Goal: Answer question/provide support

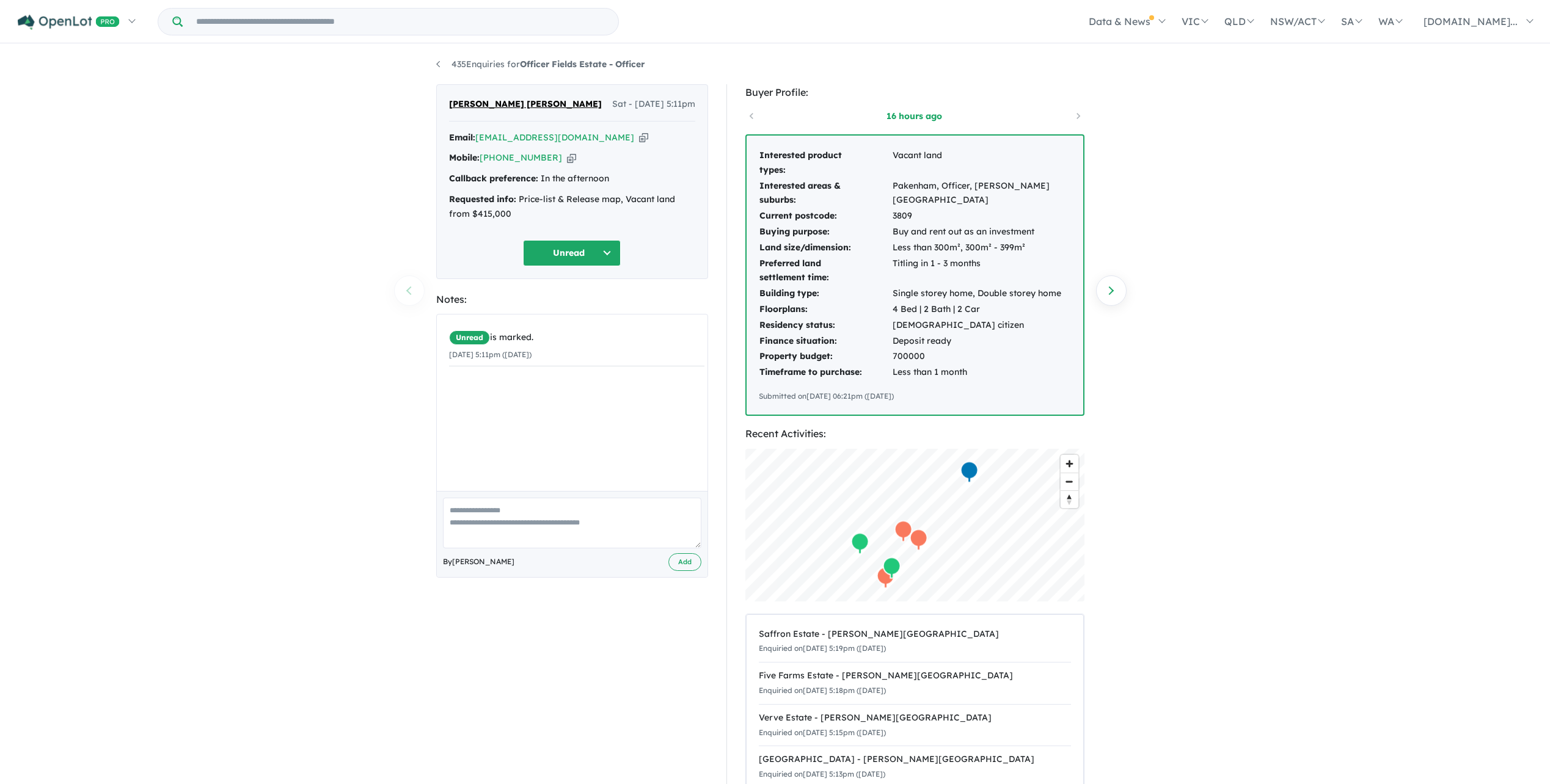
click at [599, 257] on button "Unread" at bounding box center [571, 253] width 98 height 26
click at [552, 614] on button "No response" at bounding box center [576, 619] width 106 height 27
click at [474, 511] on textarea at bounding box center [572, 523] width 258 height 51
type textarea "**********"
click at [676, 565] on button "Add" at bounding box center [684, 562] width 33 height 18
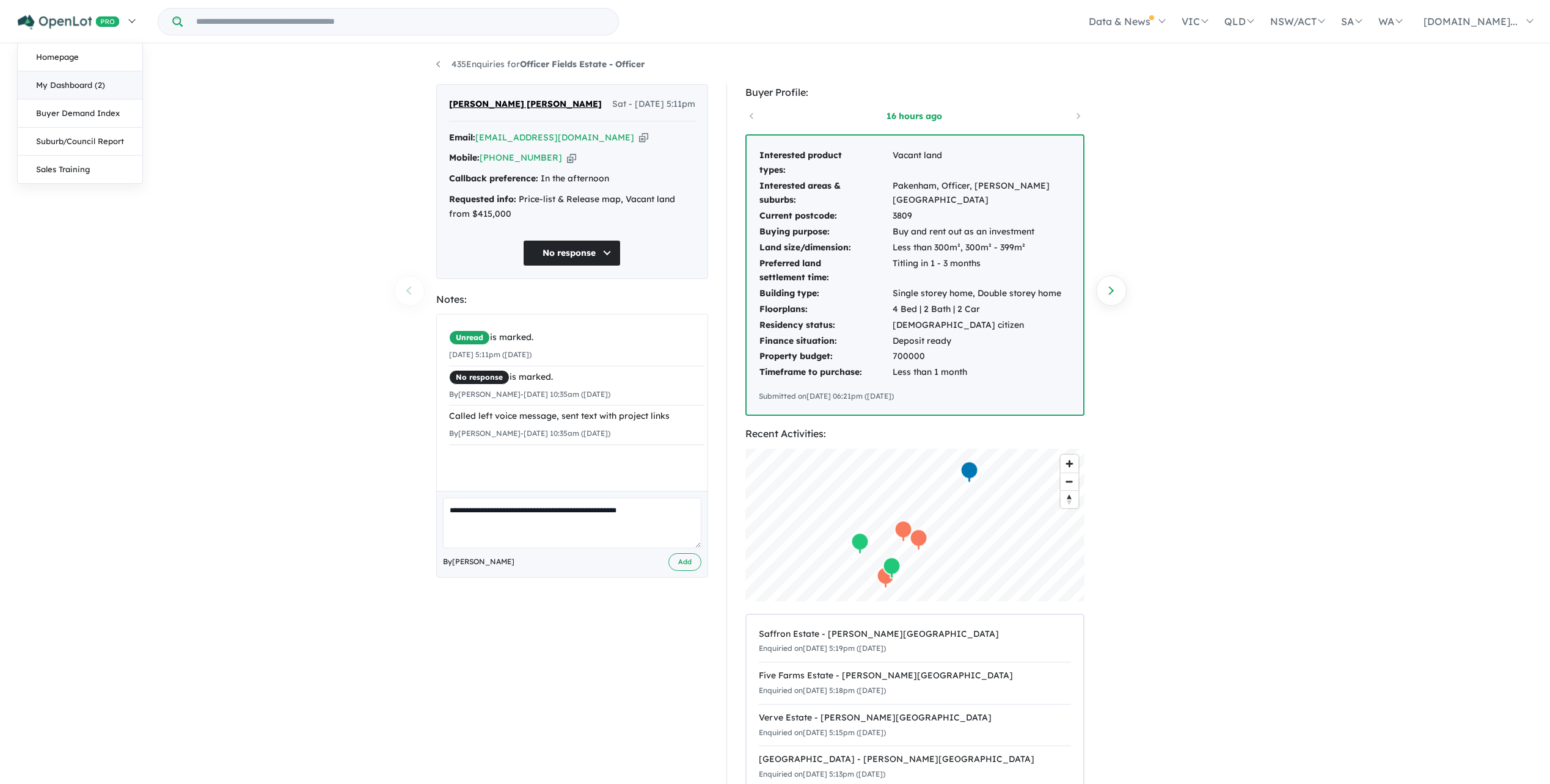
click at [77, 90] on link "My Dashboard (2)" at bounding box center [80, 85] width 125 height 28
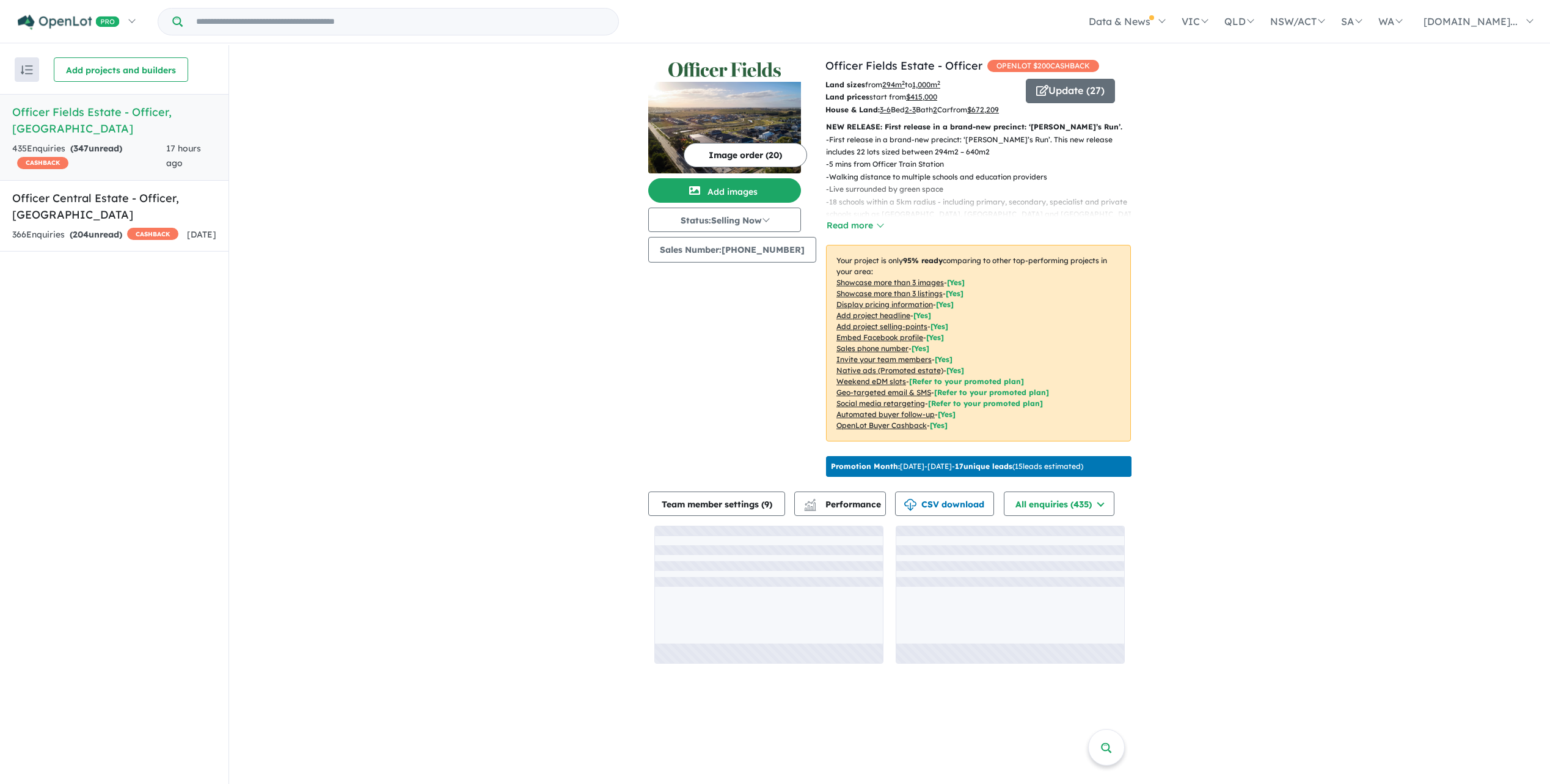
click at [115, 143] on strong "( 347 unread)" at bounding box center [96, 148] width 52 height 11
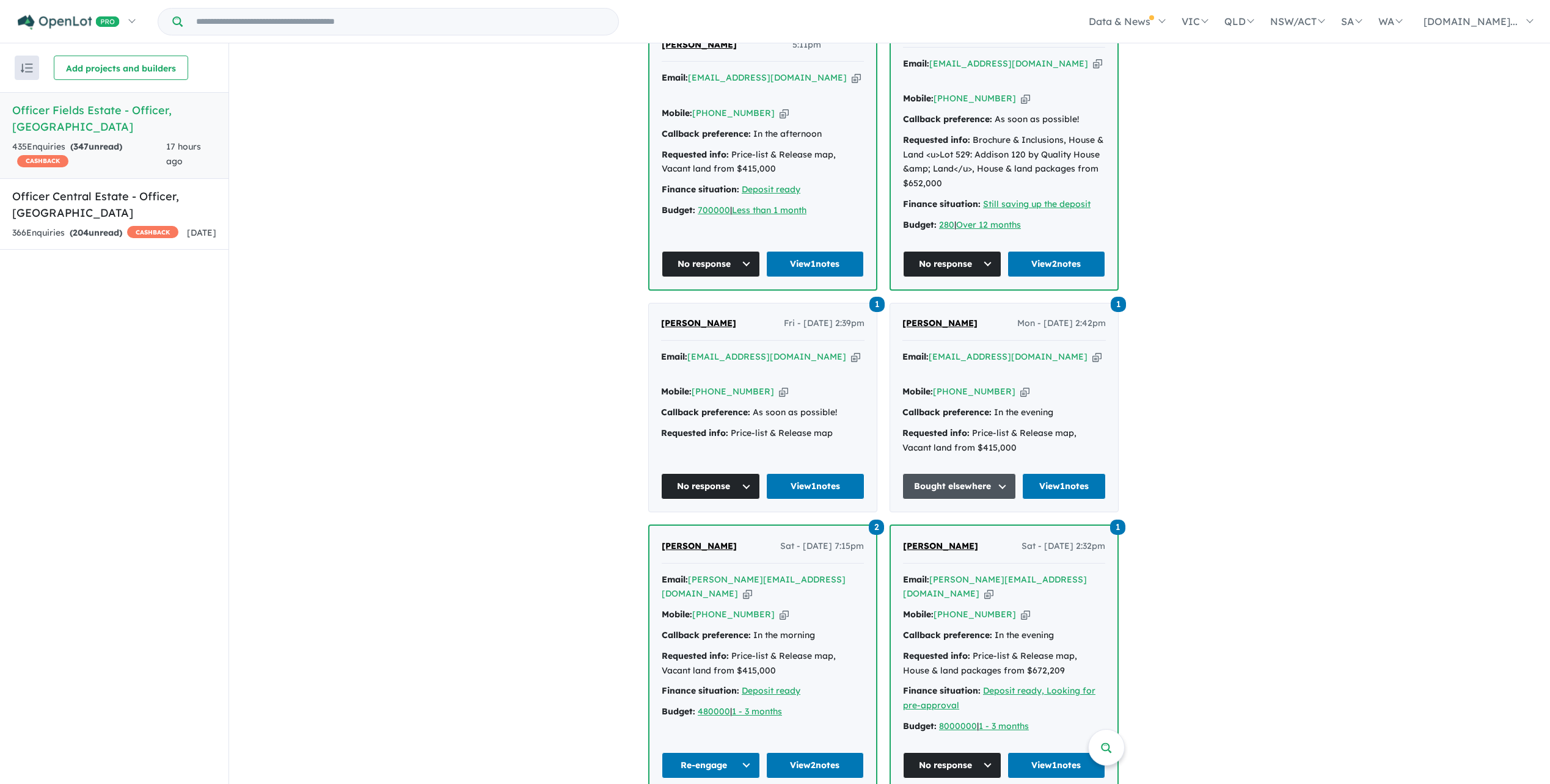
scroll to position [794, 0]
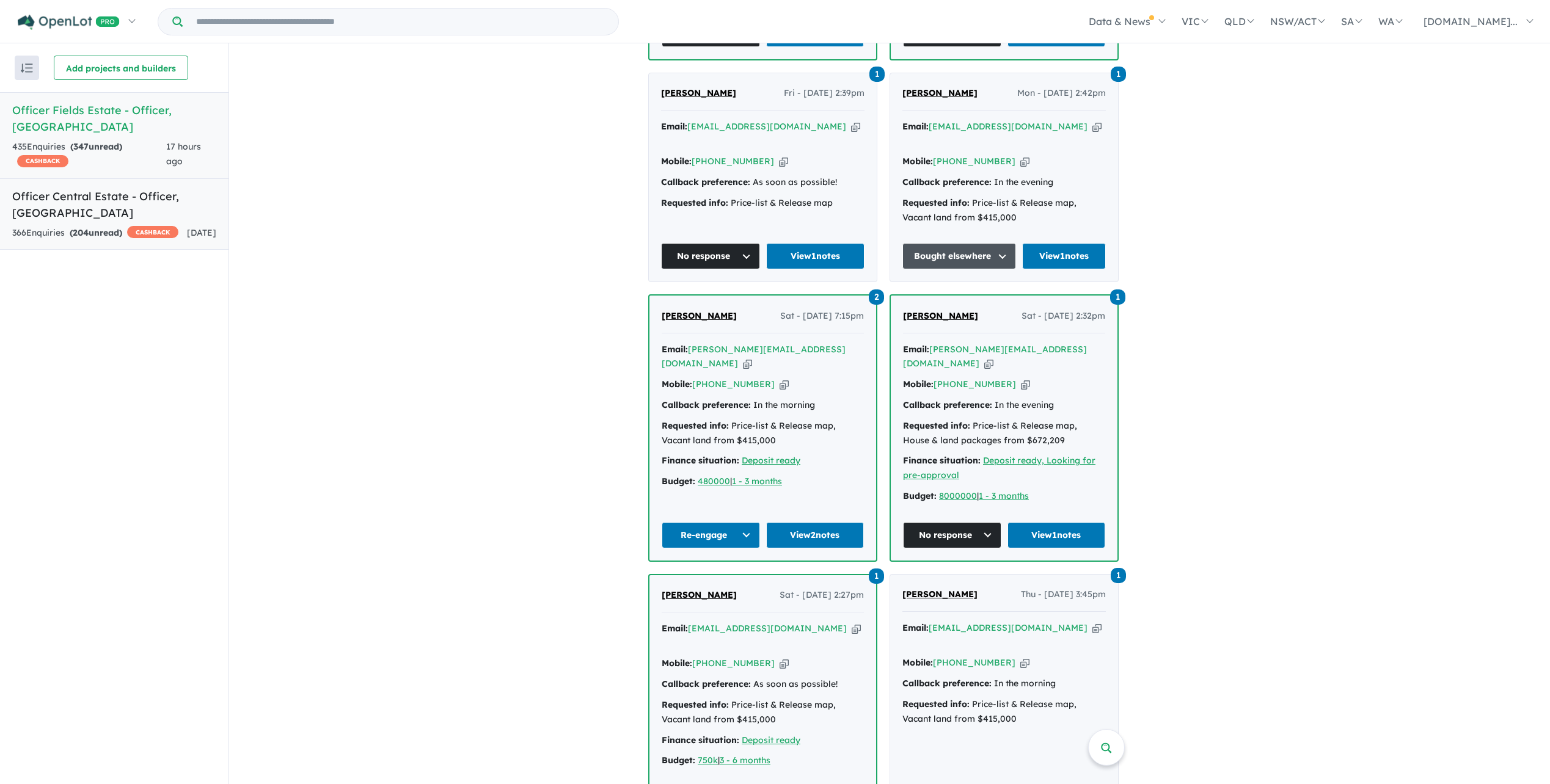
click at [193, 188] on h5 "Officer Central Estate - Officer , VIC" at bounding box center [115, 204] width 204 height 33
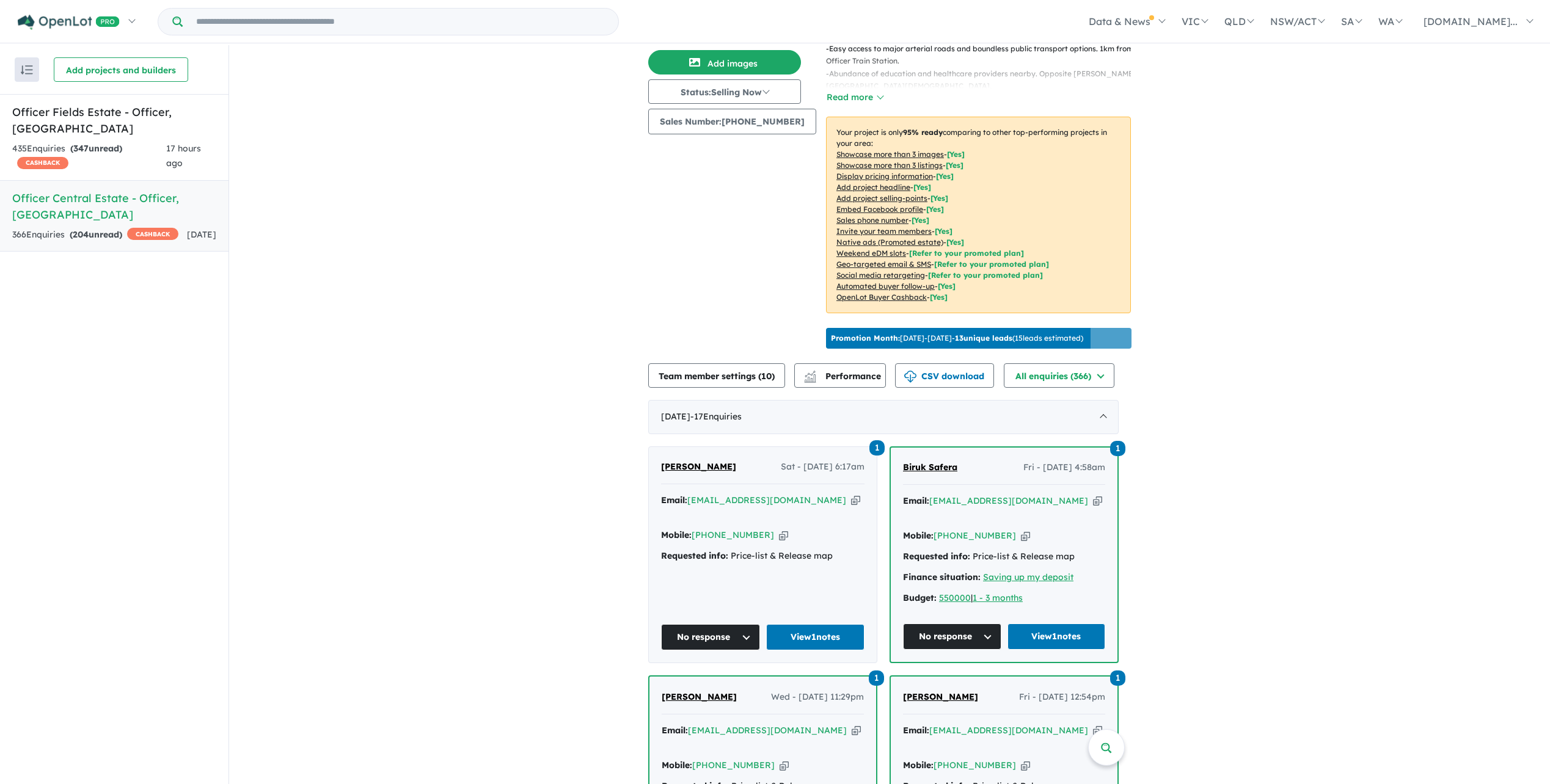
scroll to position [244, 0]
